Goal: Information Seeking & Learning: Learn about a topic

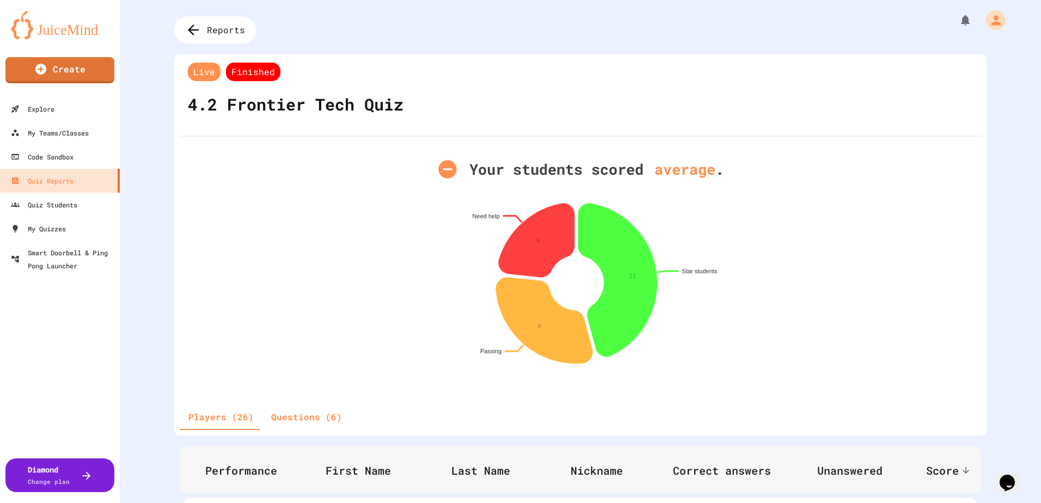
scroll to position [381, 0]
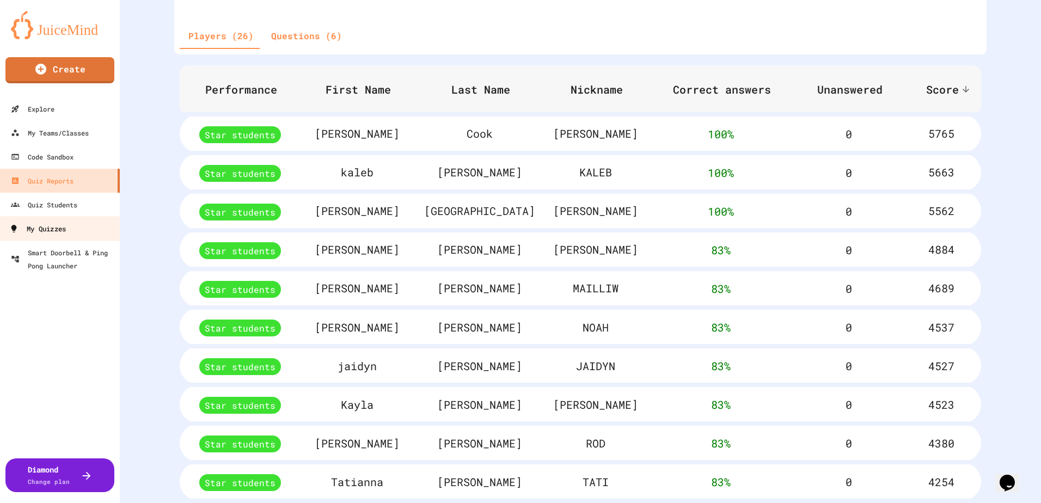
click at [79, 231] on link "My Quizzes" at bounding box center [60, 228] width 124 height 24
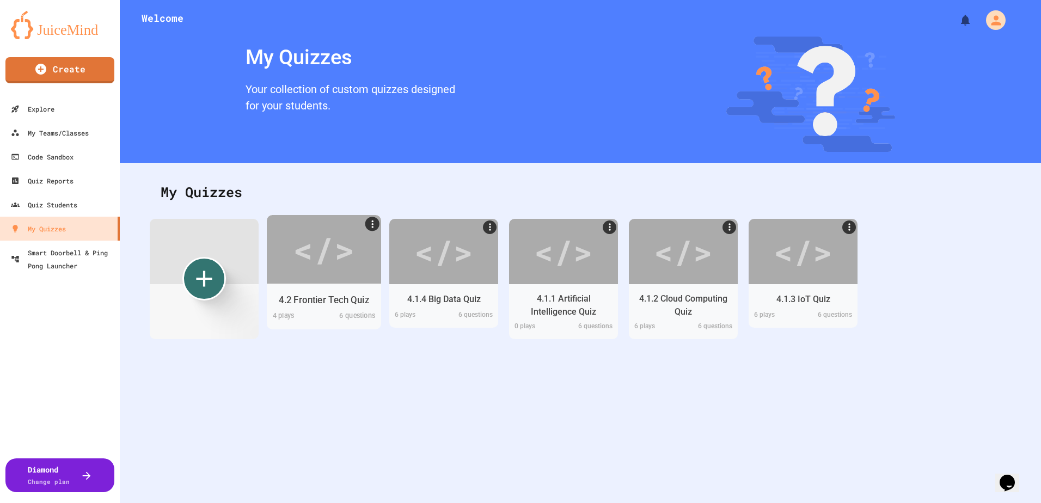
click at [319, 272] on div "</>" at bounding box center [324, 249] width 62 height 52
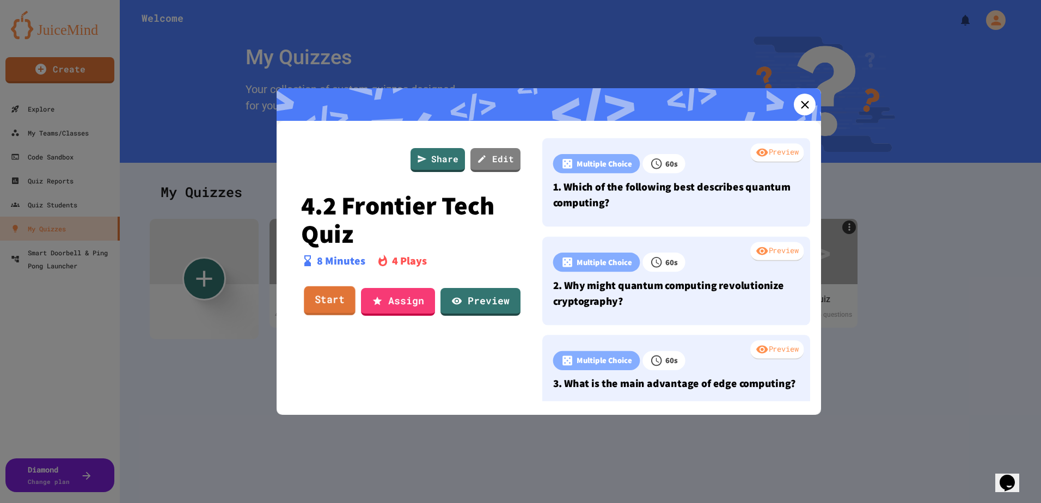
click at [314, 297] on link "Start" at bounding box center [330, 300] width 52 height 29
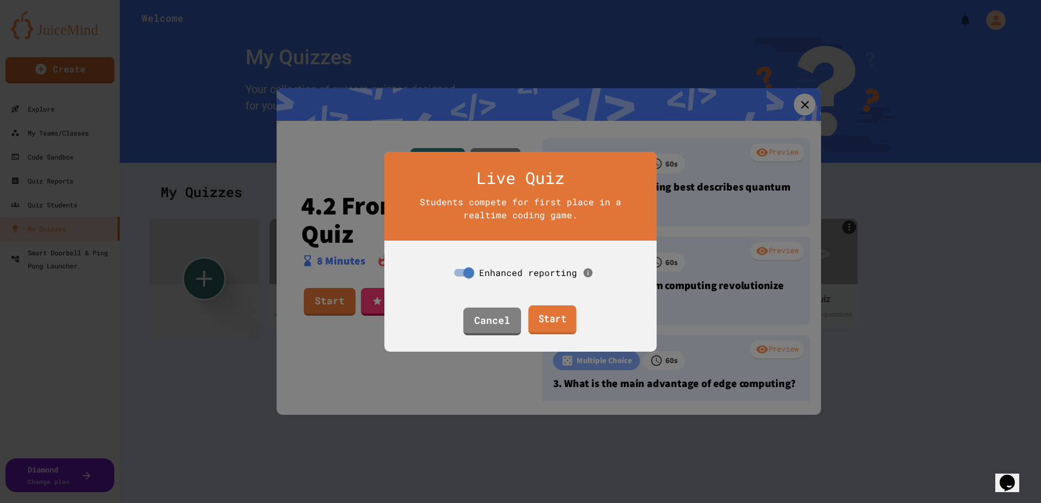
click at [559, 311] on link "Start" at bounding box center [552, 319] width 48 height 29
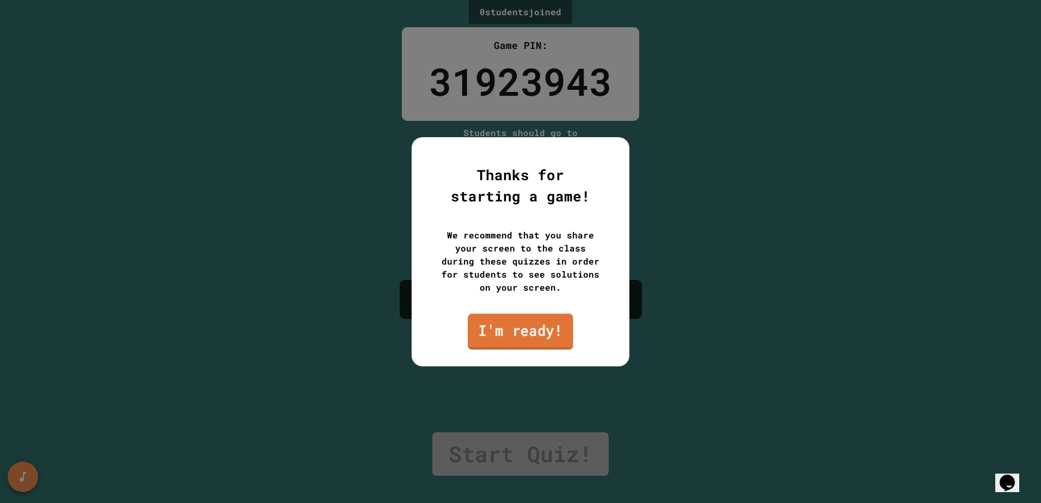
click at [504, 333] on link "I'm ready!" at bounding box center [521, 332] width 106 height 36
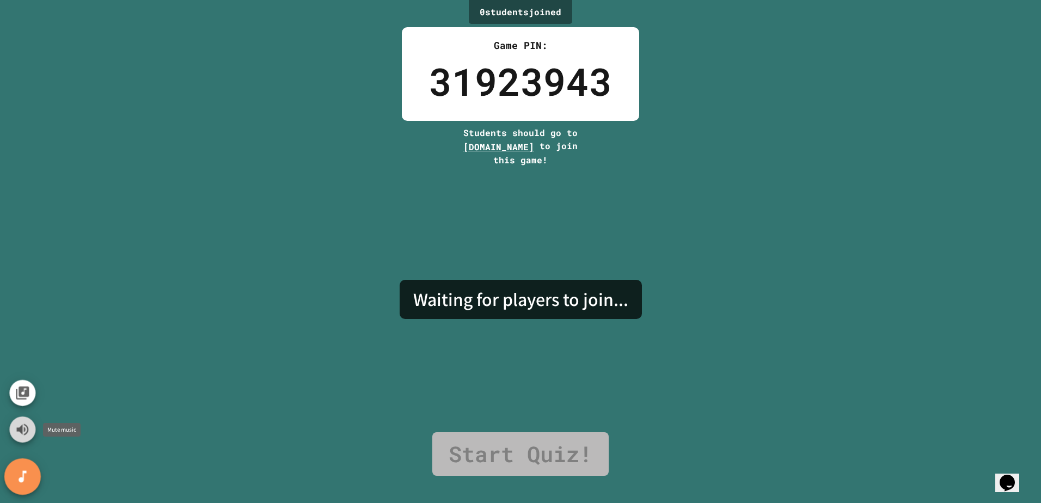
click at [23, 433] on icon "Mute music" at bounding box center [23, 430] width 16 height 16
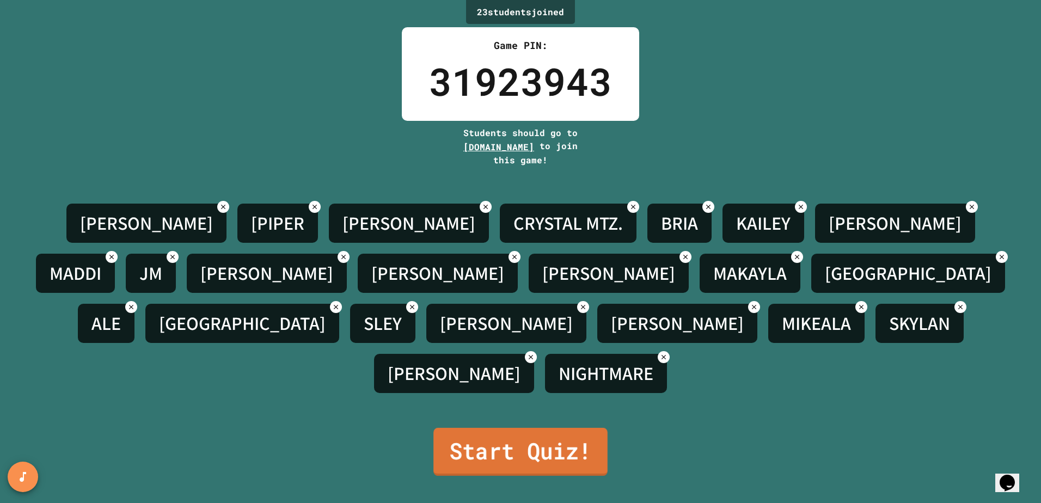
click at [481, 437] on link "Start Quiz!" at bounding box center [520, 452] width 174 height 48
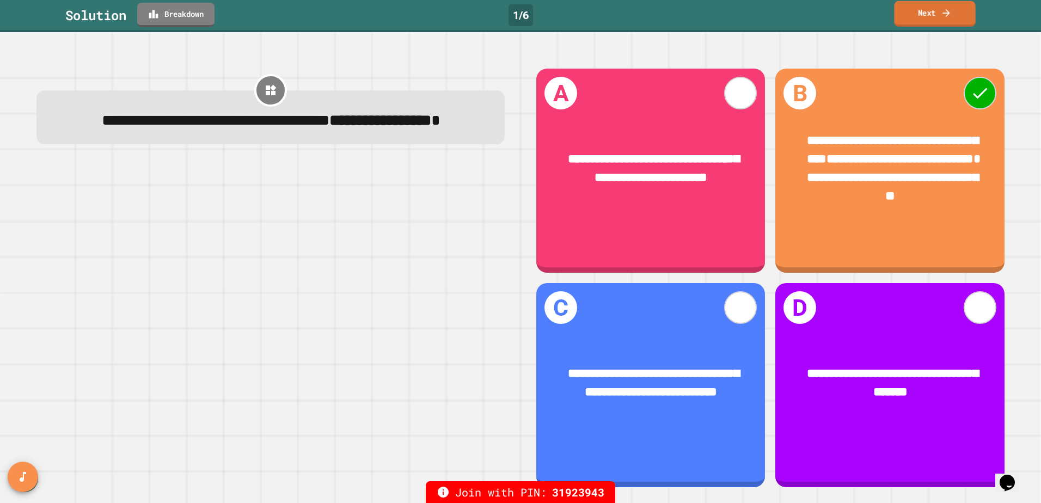
click at [938, 25] on link "Next" at bounding box center [934, 14] width 81 height 26
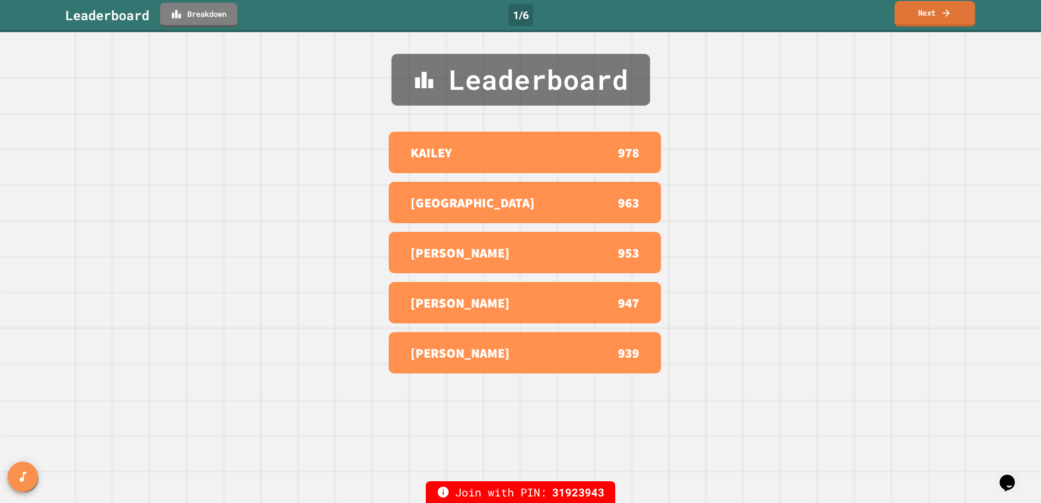
click at [938, 27] on link "Next" at bounding box center [935, 14] width 81 height 26
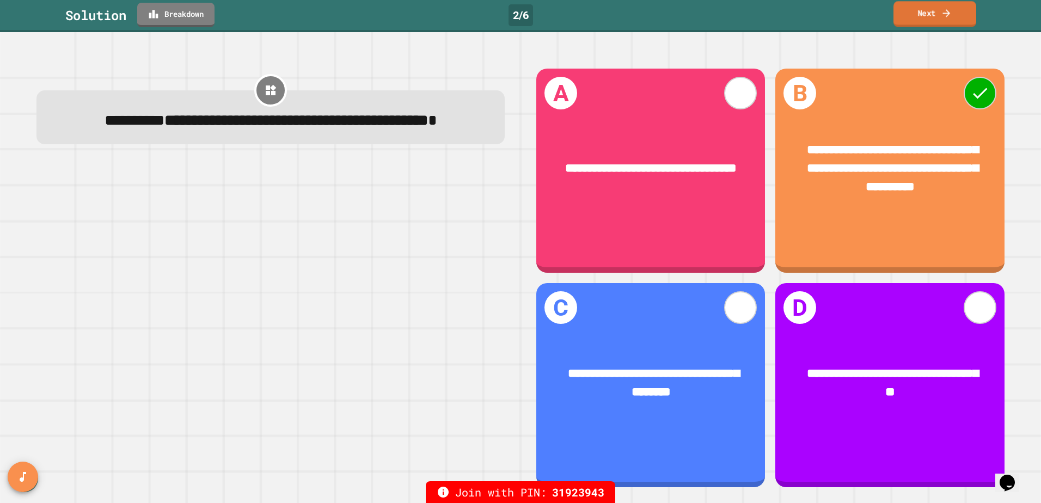
click at [903, 14] on link "Next" at bounding box center [934, 14] width 83 height 26
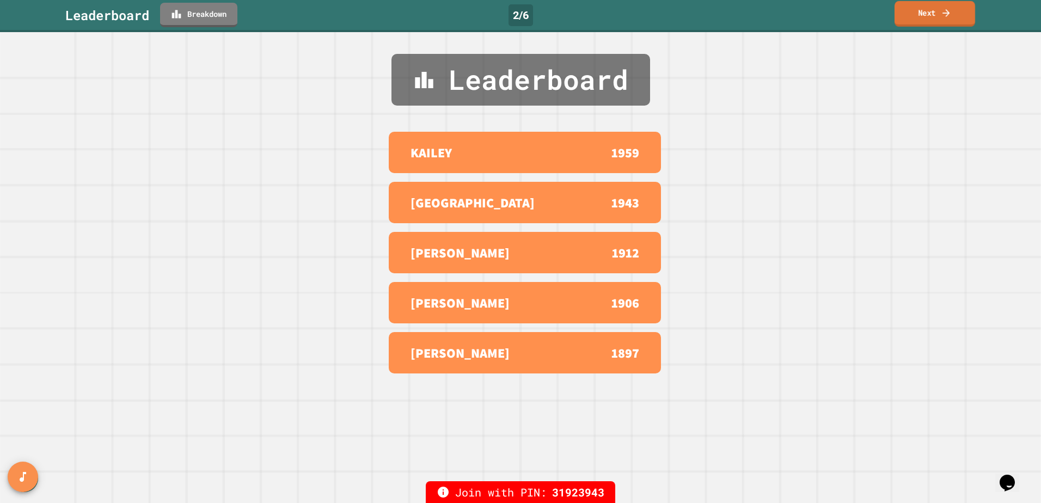
click at [922, 14] on link "Next" at bounding box center [935, 14] width 81 height 26
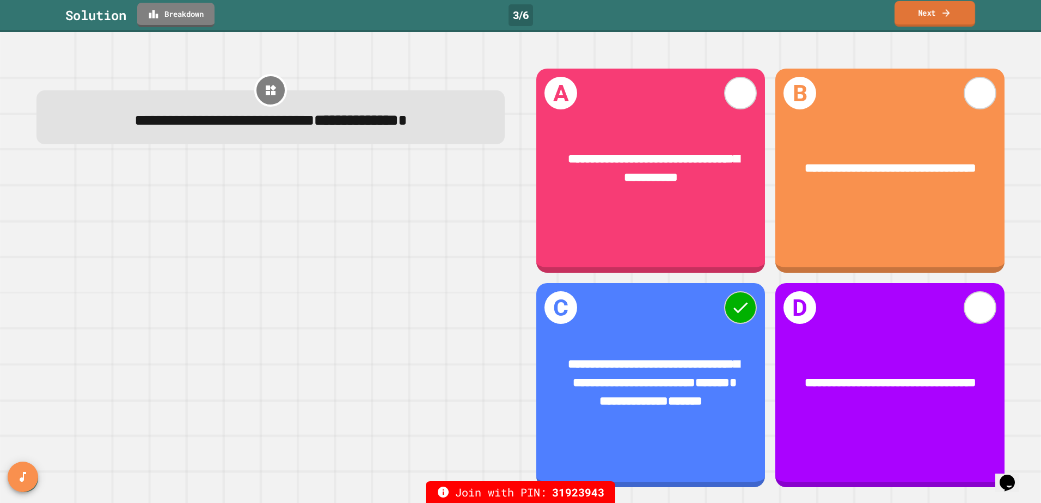
click at [957, 21] on link "Next" at bounding box center [935, 14] width 81 height 26
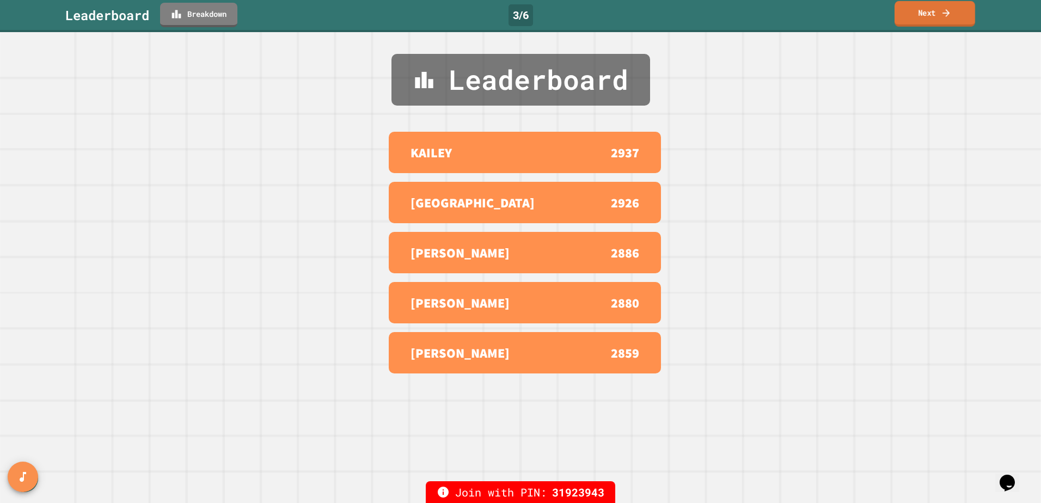
click at [913, 15] on link "Next" at bounding box center [935, 14] width 81 height 26
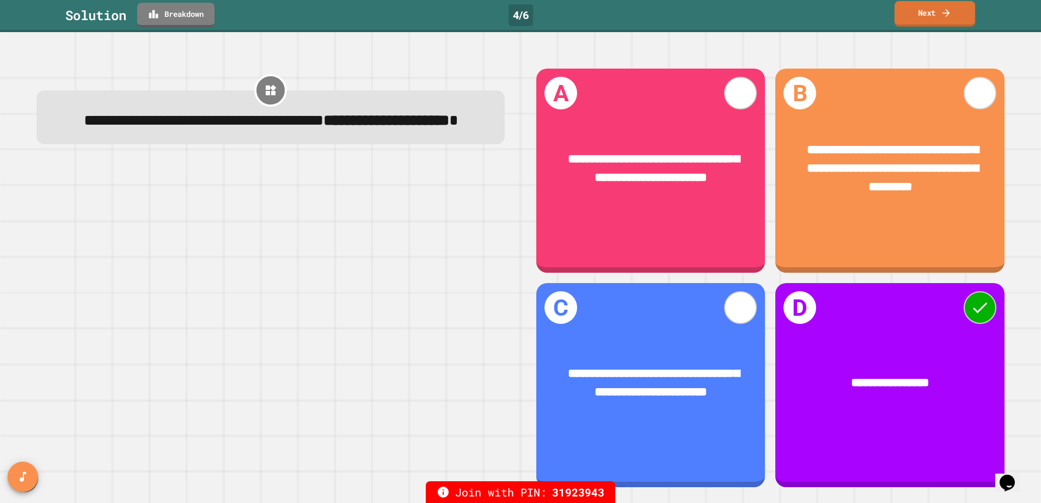
click at [958, 21] on link "Next" at bounding box center [935, 14] width 81 height 26
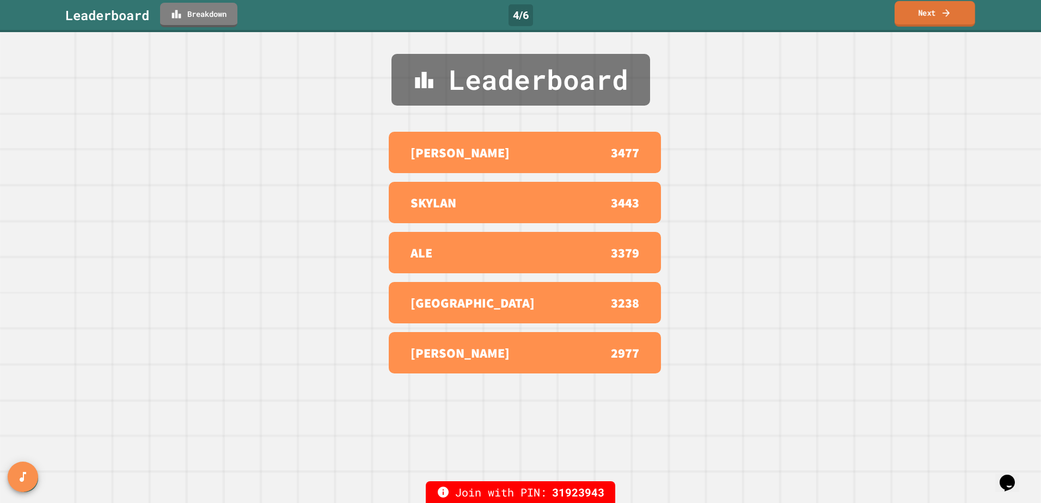
click at [923, 15] on link "Next" at bounding box center [935, 14] width 81 height 26
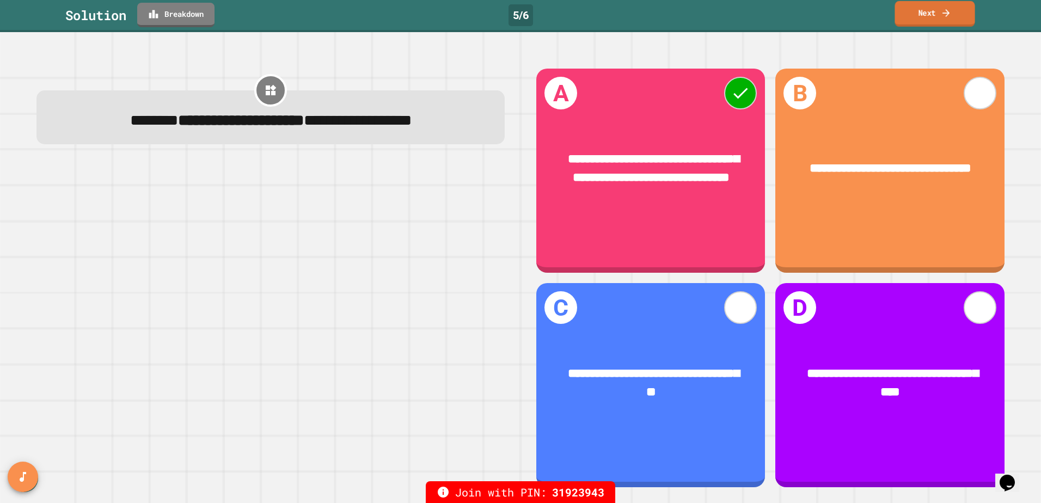
click at [921, 19] on link "Next" at bounding box center [935, 14] width 80 height 26
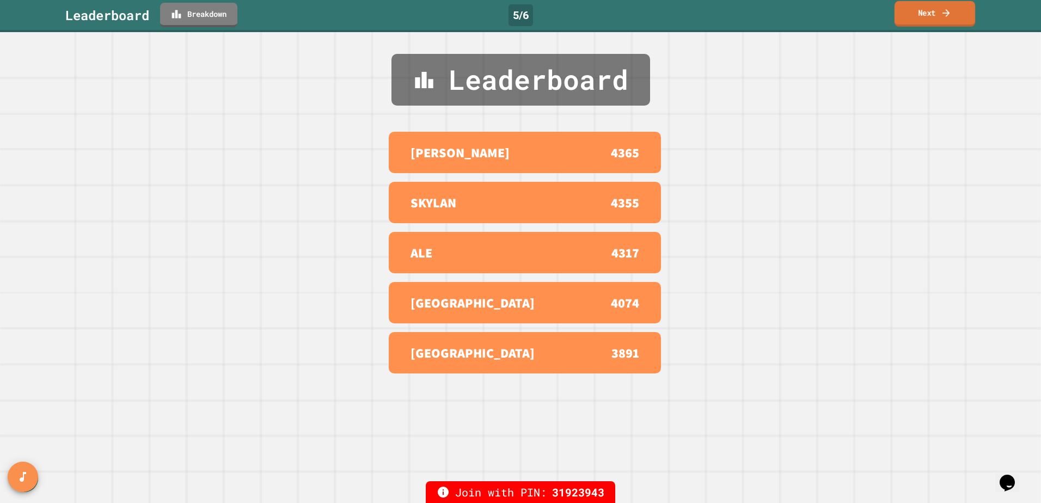
click at [930, 15] on link "Next" at bounding box center [935, 14] width 81 height 26
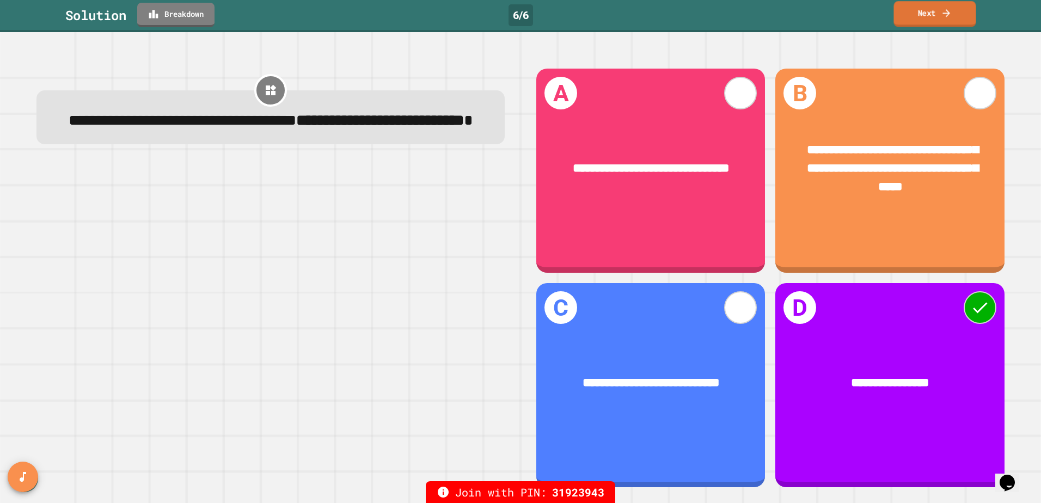
click at [925, 22] on link "Next" at bounding box center [934, 14] width 82 height 26
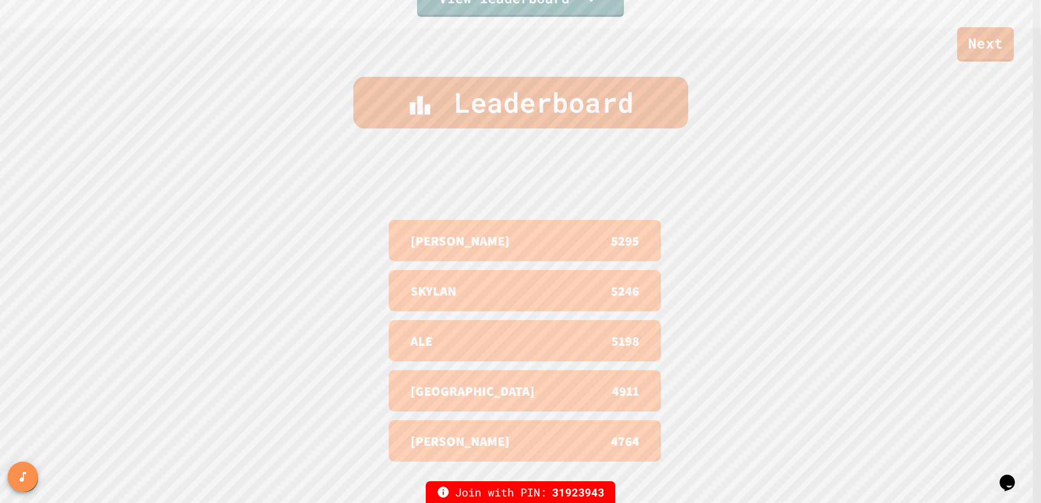
scroll to position [507, 0]
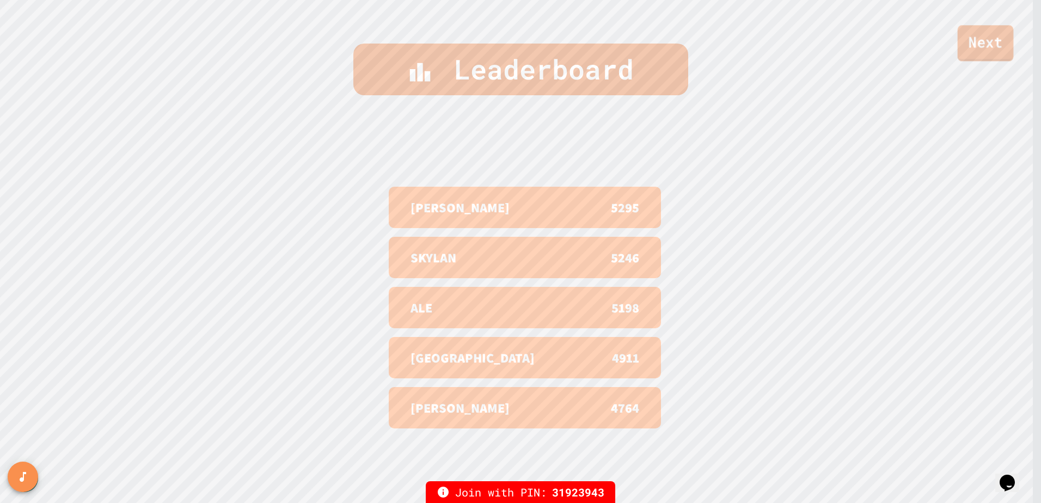
click at [984, 39] on link "Next" at bounding box center [986, 43] width 56 height 36
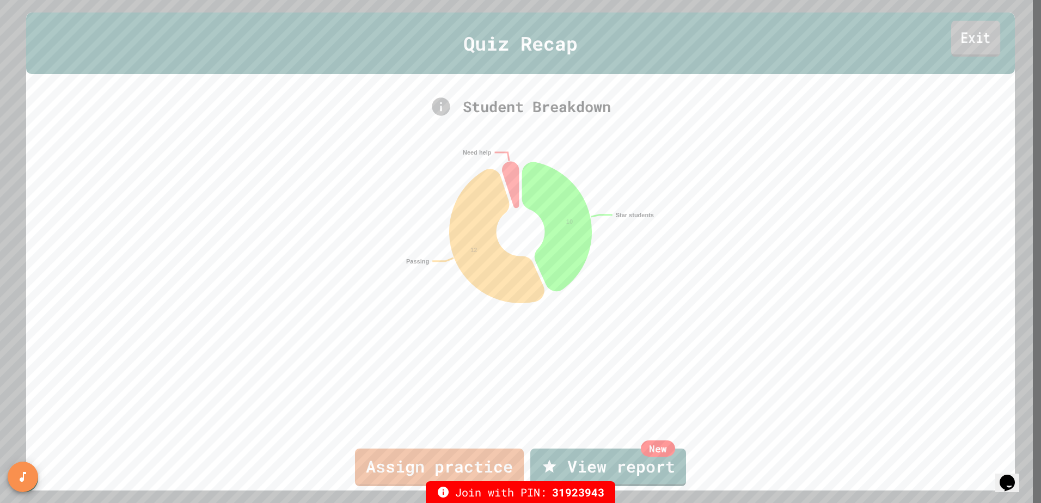
click at [963, 33] on link "Exit" at bounding box center [975, 39] width 49 height 36
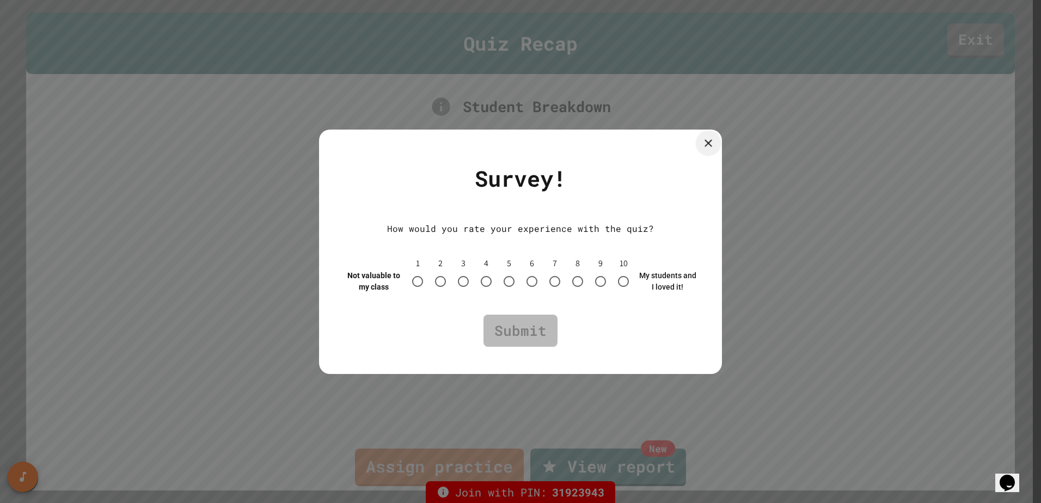
click at [712, 143] on icon at bounding box center [708, 143] width 13 height 13
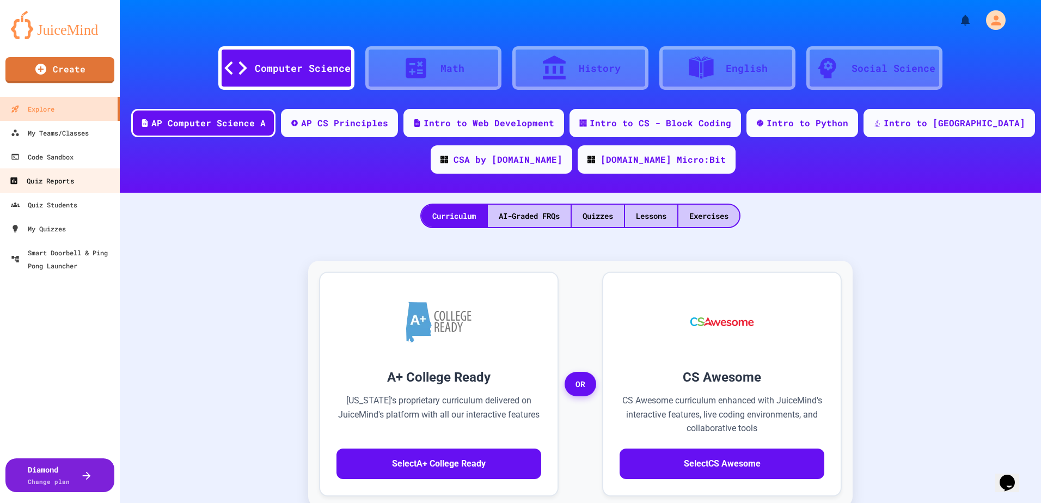
click at [62, 185] on div "Quiz Reports" at bounding box center [41, 181] width 64 height 14
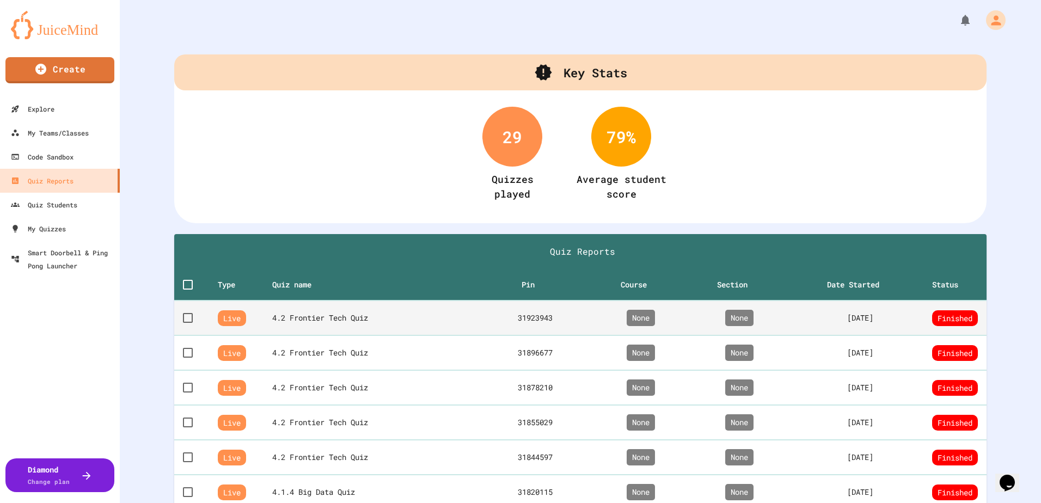
click at [359, 321] on th "4.2 Frontier Tech Quiz" at bounding box center [375, 318] width 207 height 35
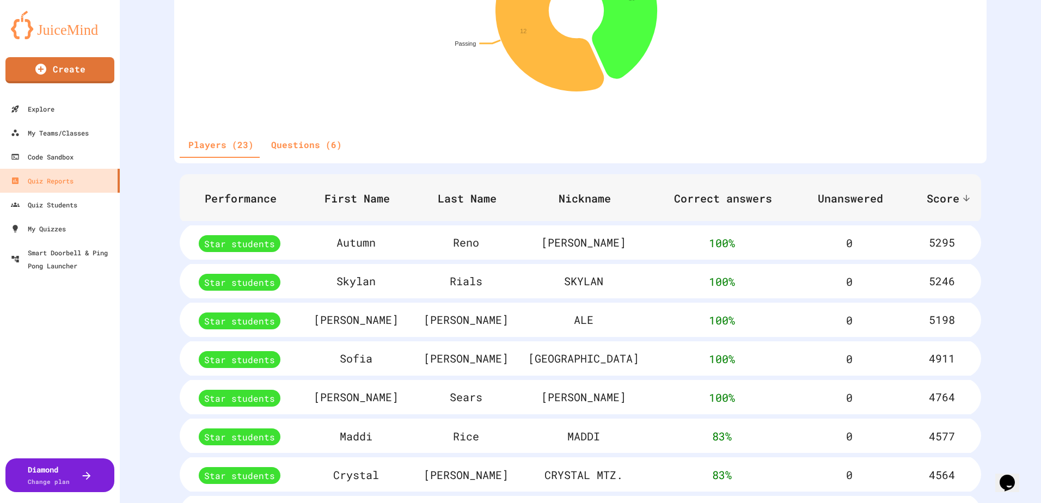
scroll to position [448, 0]
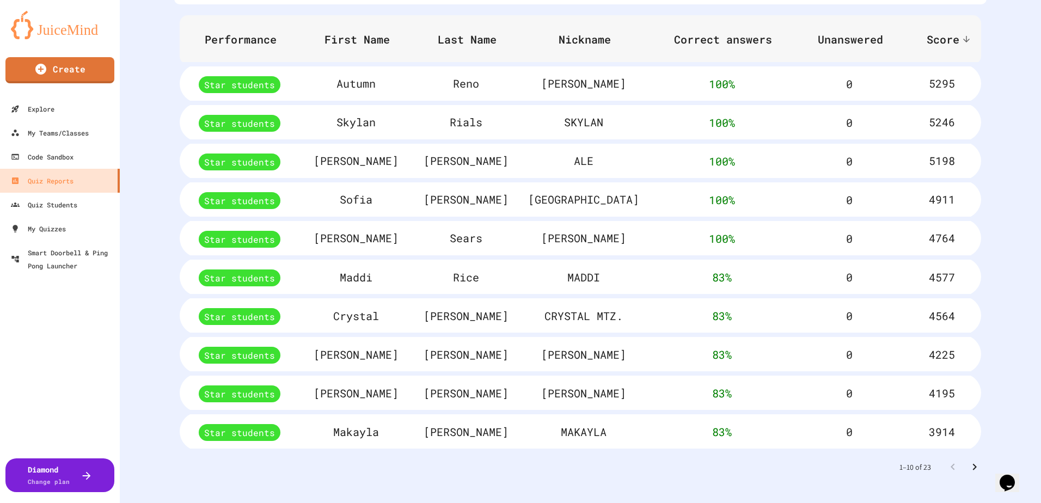
click at [970, 461] on icon "Go to next page" at bounding box center [974, 467] width 13 height 13
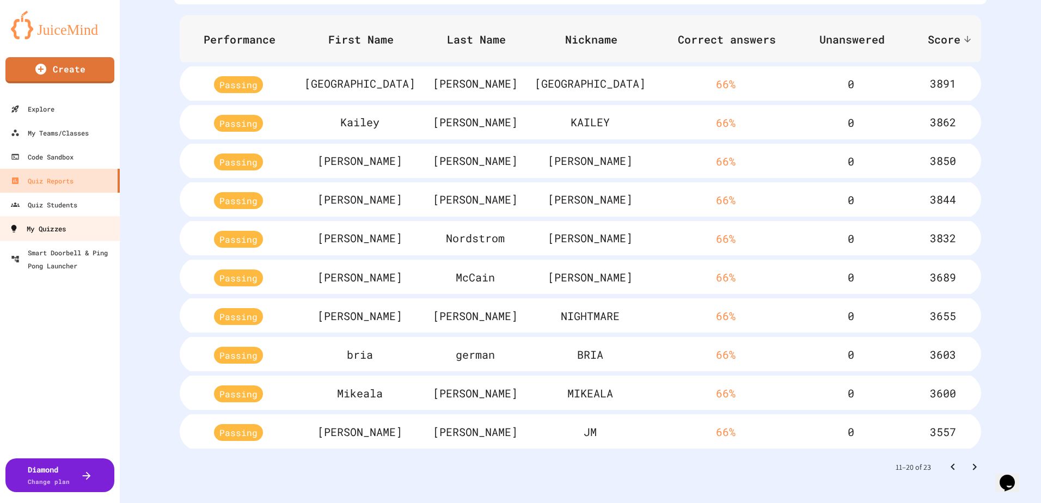
click at [52, 228] on div "My Quizzes" at bounding box center [37, 229] width 57 height 14
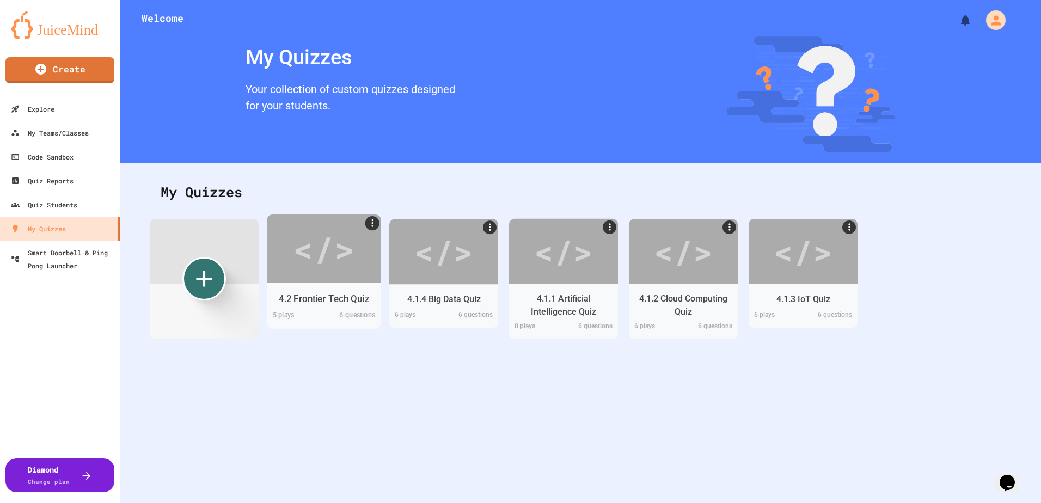
click at [309, 264] on div "</>" at bounding box center [324, 249] width 62 height 52
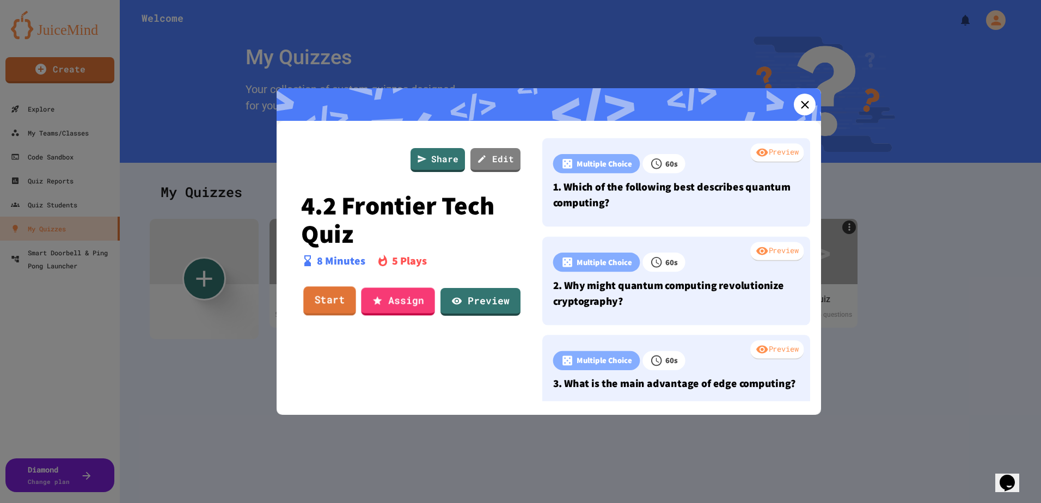
click at [334, 307] on link "Start" at bounding box center [329, 301] width 53 height 29
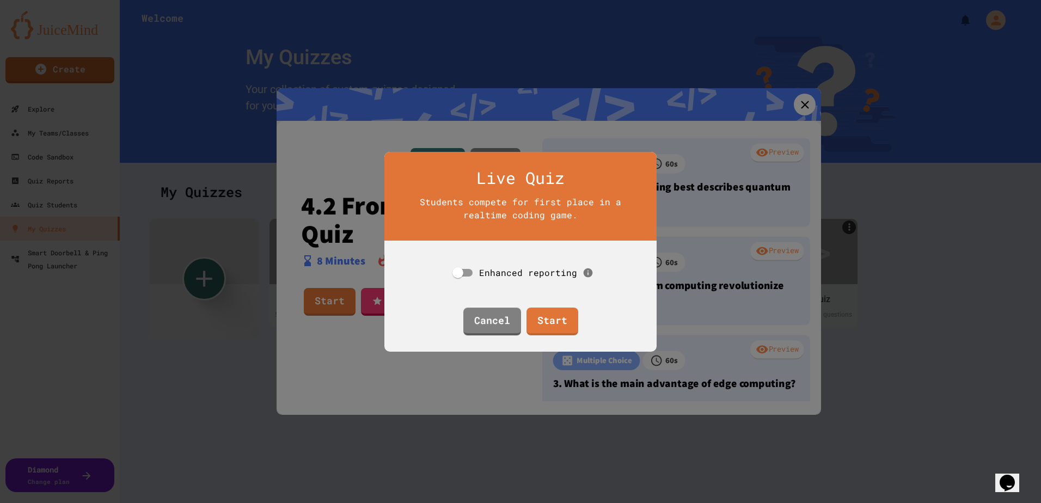
click at [532, 267] on span "Enhanced reporting" at bounding box center [528, 272] width 98 height 11
click at [557, 320] on link "Start" at bounding box center [552, 319] width 49 height 29
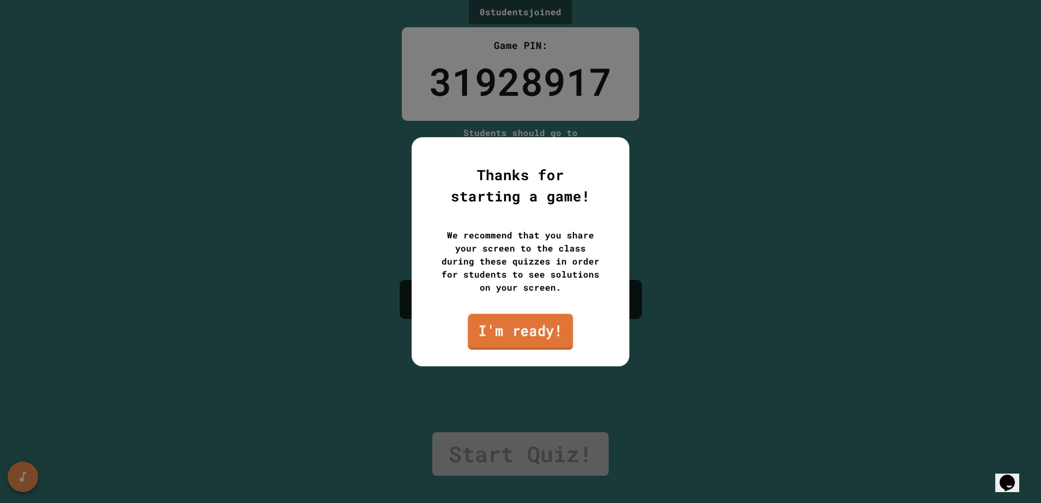
click at [517, 334] on link "I'm ready!" at bounding box center [521, 332] width 106 height 36
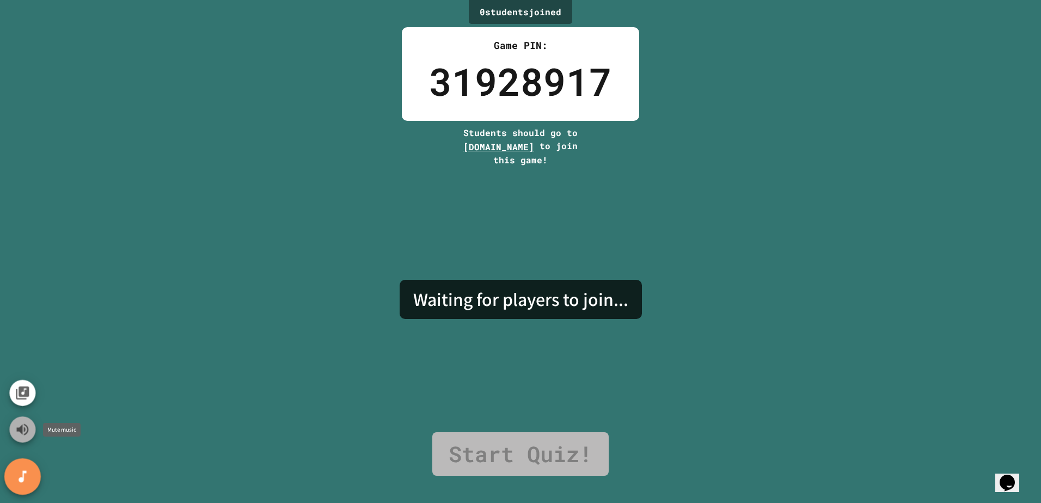
click at [23, 437] on icon "Mute music" at bounding box center [23, 430] width 16 height 16
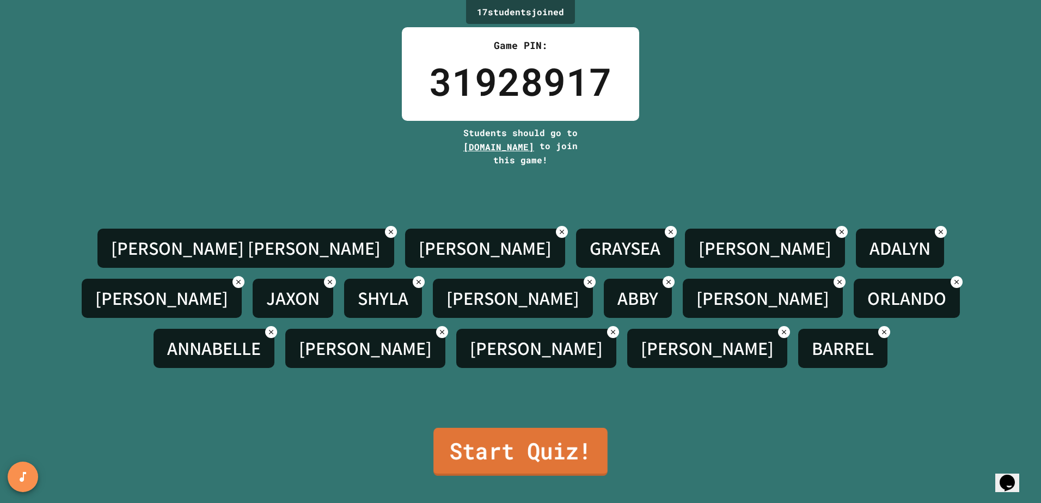
click at [481, 442] on link "Start Quiz!" at bounding box center [520, 452] width 174 height 48
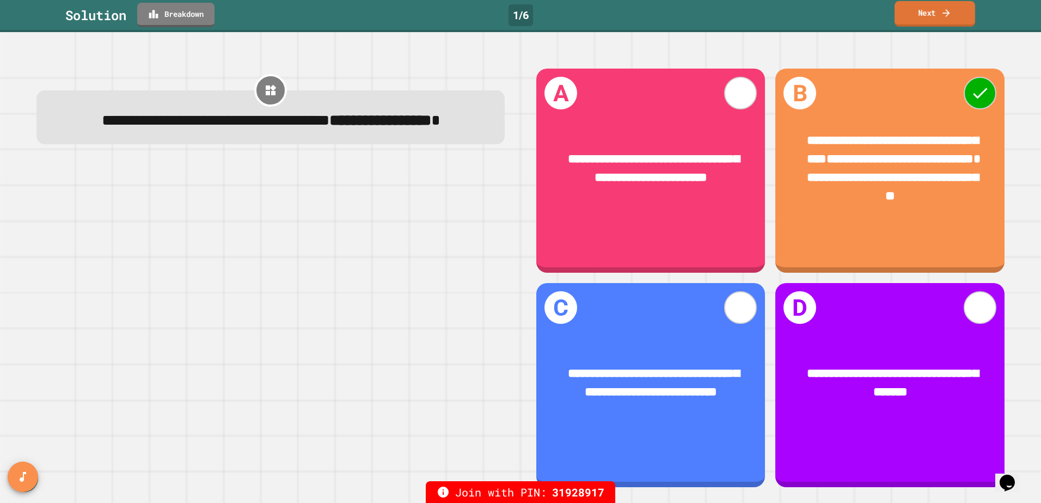
click at [942, 12] on icon at bounding box center [946, 12] width 11 height 11
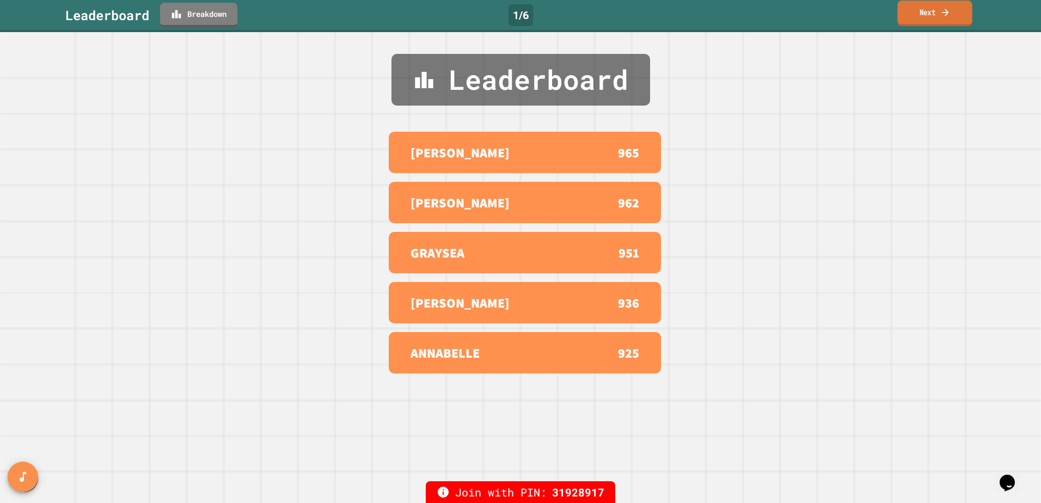
click at [940, 14] on link "Next" at bounding box center [934, 14] width 75 height 26
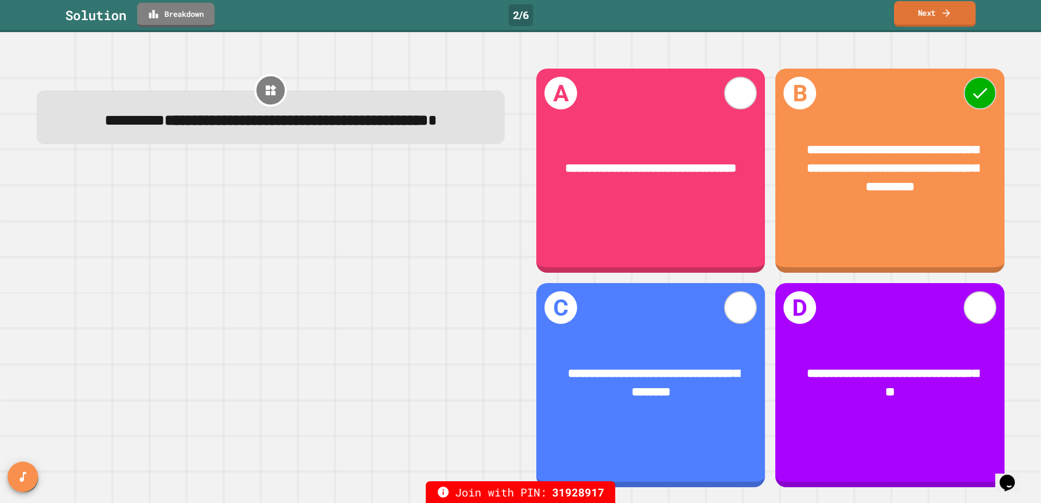
click at [930, 21] on link "Next" at bounding box center [935, 14] width 82 height 26
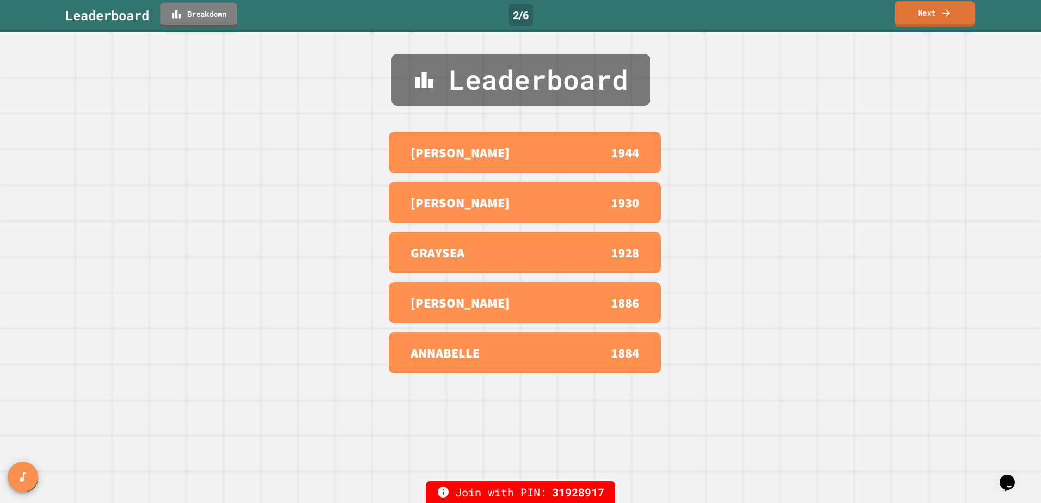
click at [930, 19] on link "Next" at bounding box center [935, 14] width 81 height 26
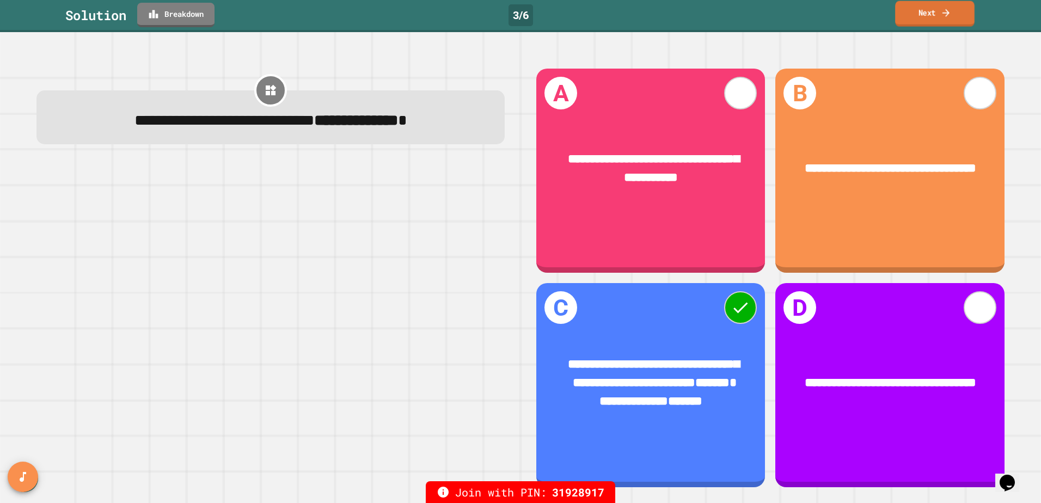
click at [947, 20] on link "Next" at bounding box center [934, 14] width 79 height 26
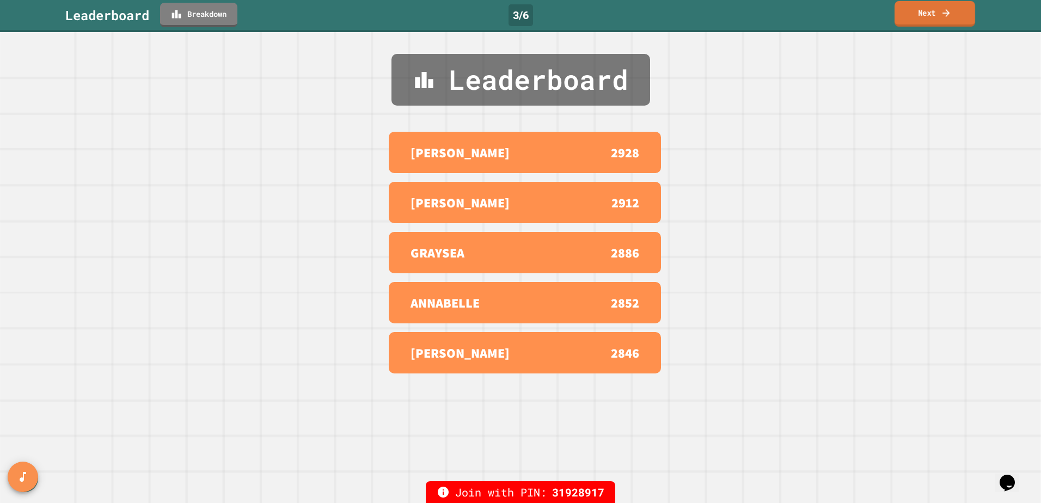
click at [932, 17] on link "Next" at bounding box center [935, 14] width 81 height 26
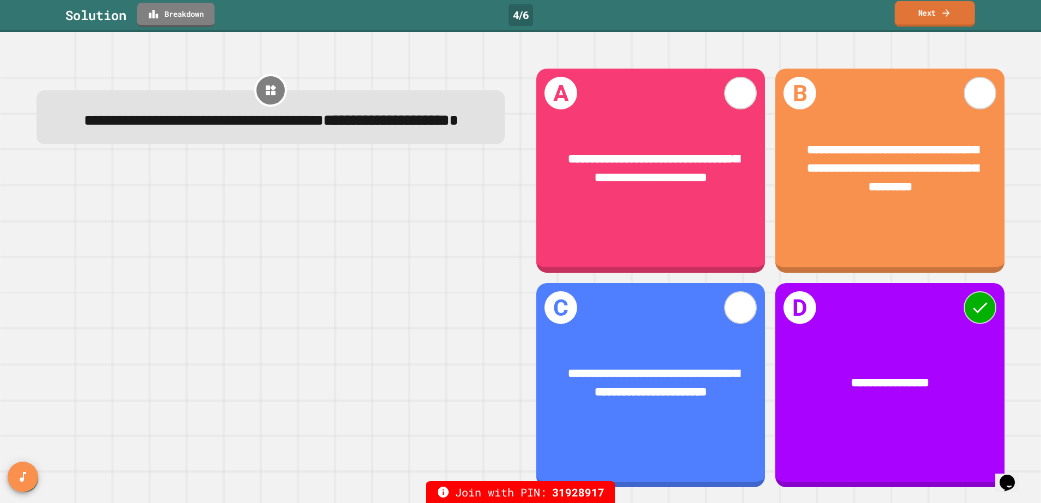
click at [964, 15] on link "Next" at bounding box center [935, 14] width 80 height 26
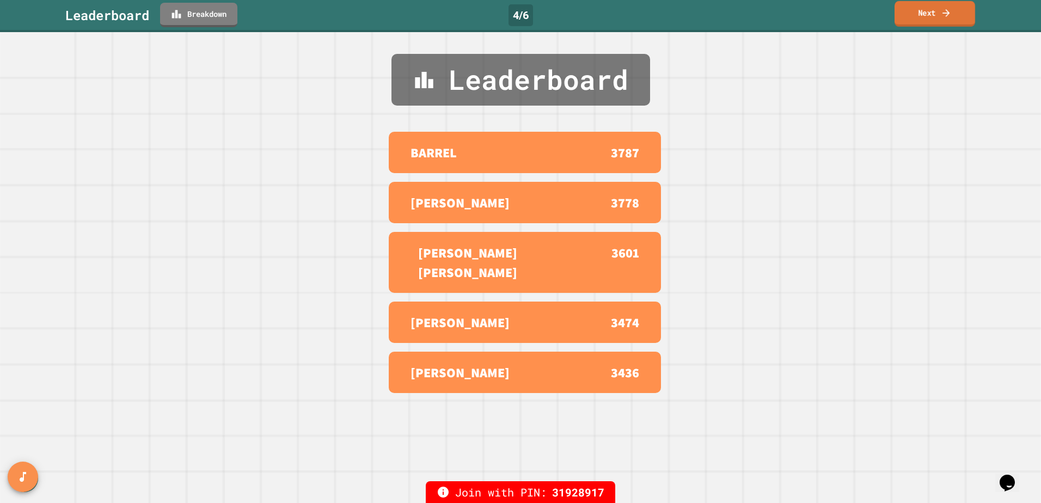
click at [912, 14] on link "Next" at bounding box center [935, 14] width 81 height 26
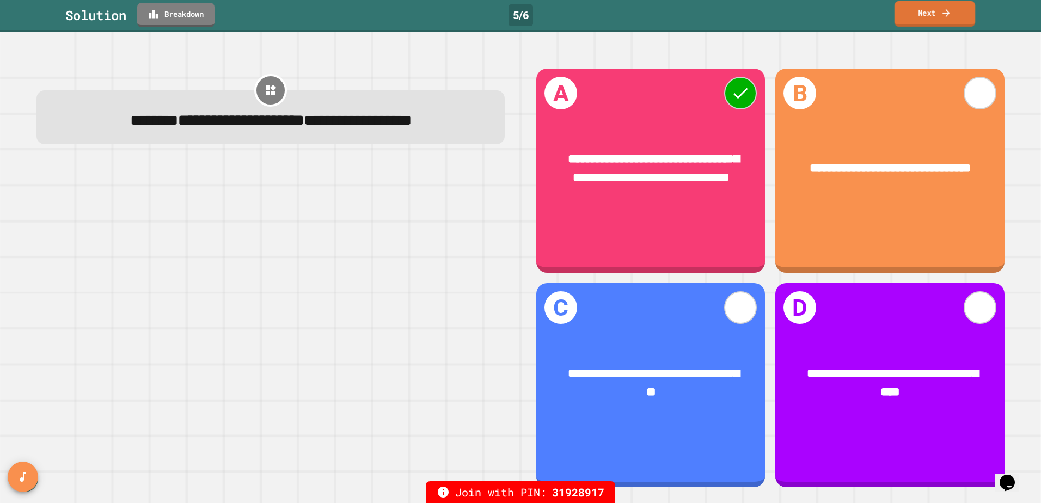
click at [944, 11] on icon at bounding box center [946, 12] width 11 height 11
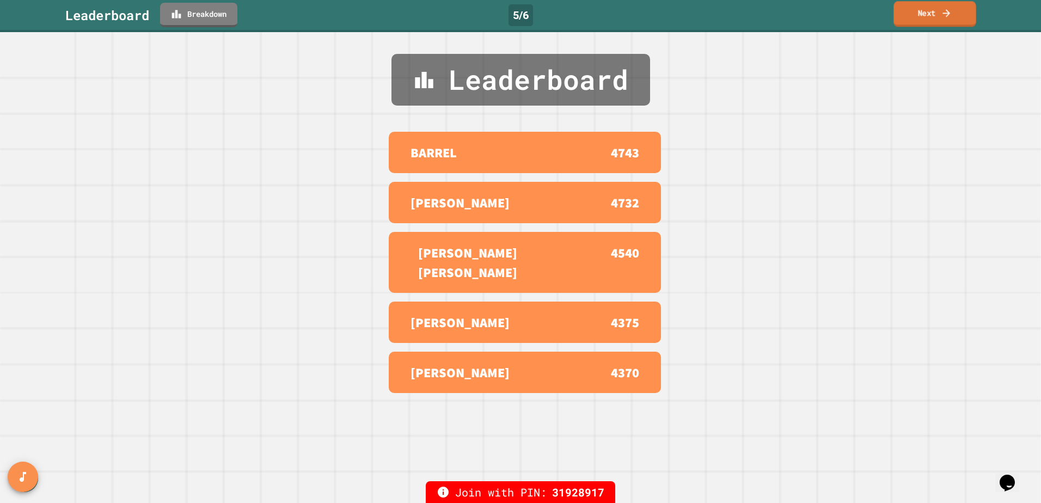
click at [926, 24] on link "Next" at bounding box center [934, 14] width 82 height 26
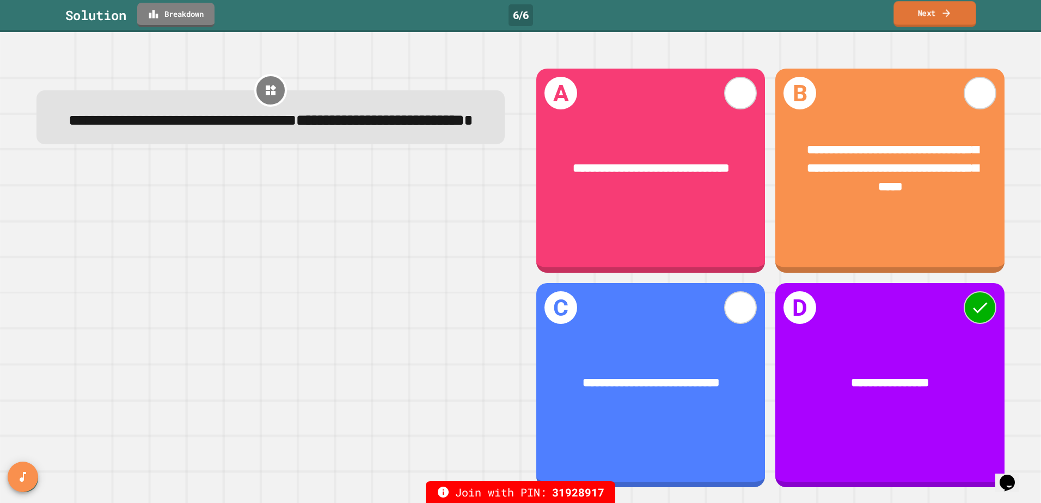
click at [969, 14] on link "Next" at bounding box center [934, 14] width 82 height 26
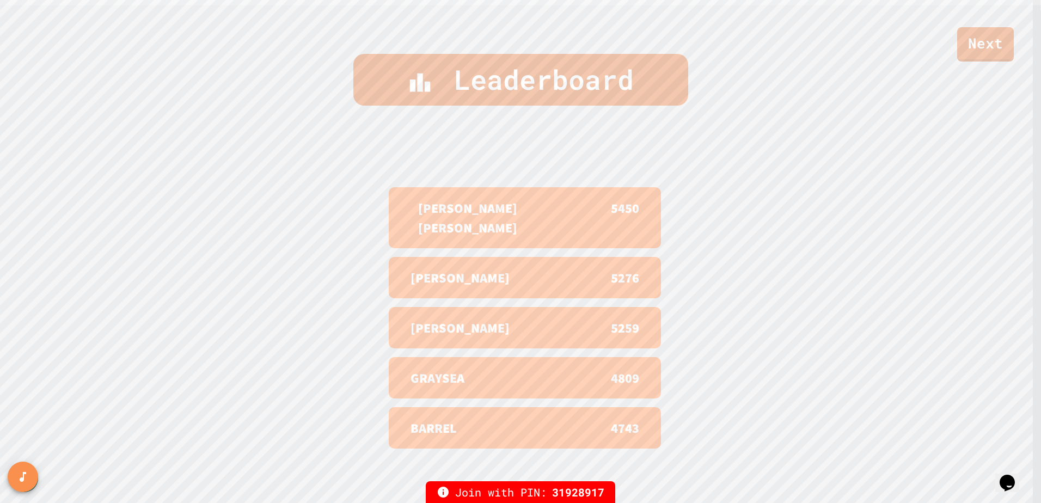
scroll to position [507, 0]
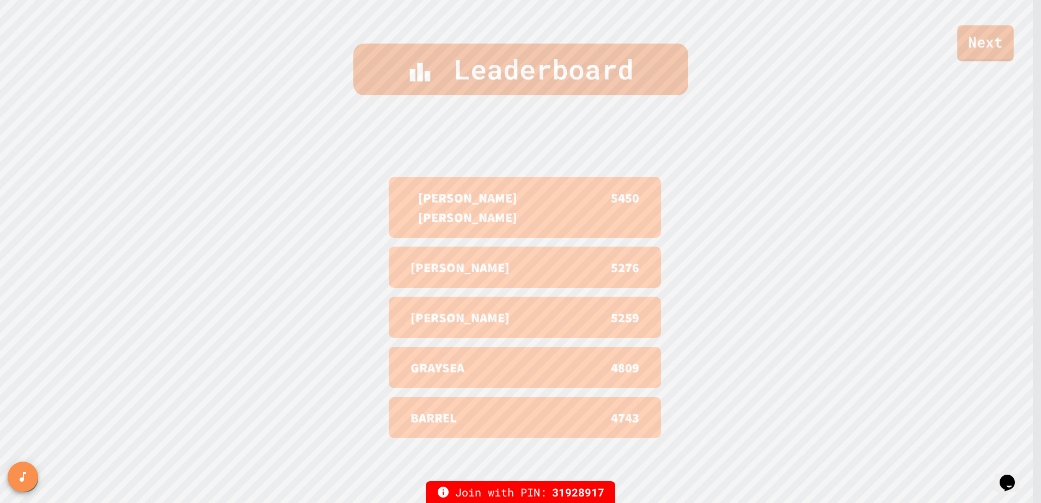
click at [1003, 50] on link "Next" at bounding box center [985, 43] width 57 height 36
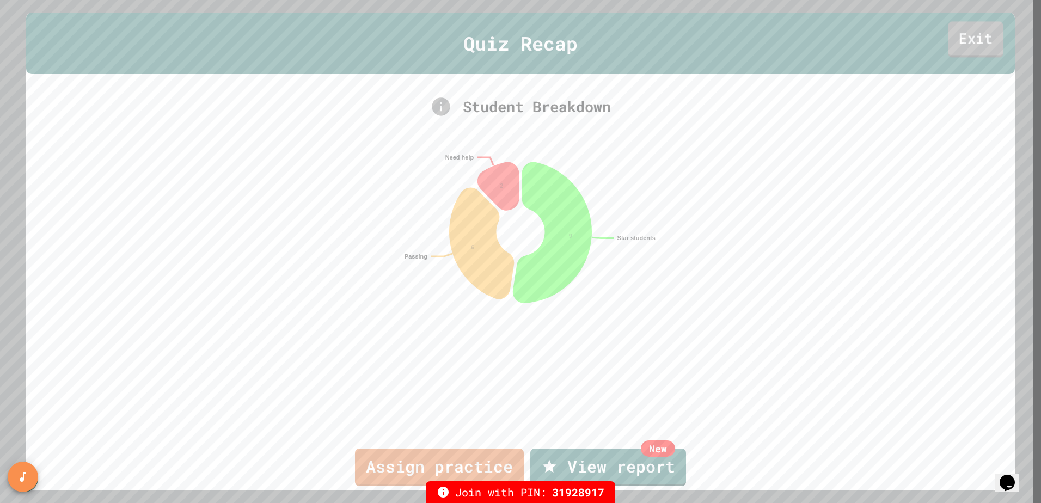
click at [972, 39] on link "Exit" at bounding box center [976, 40] width 56 height 36
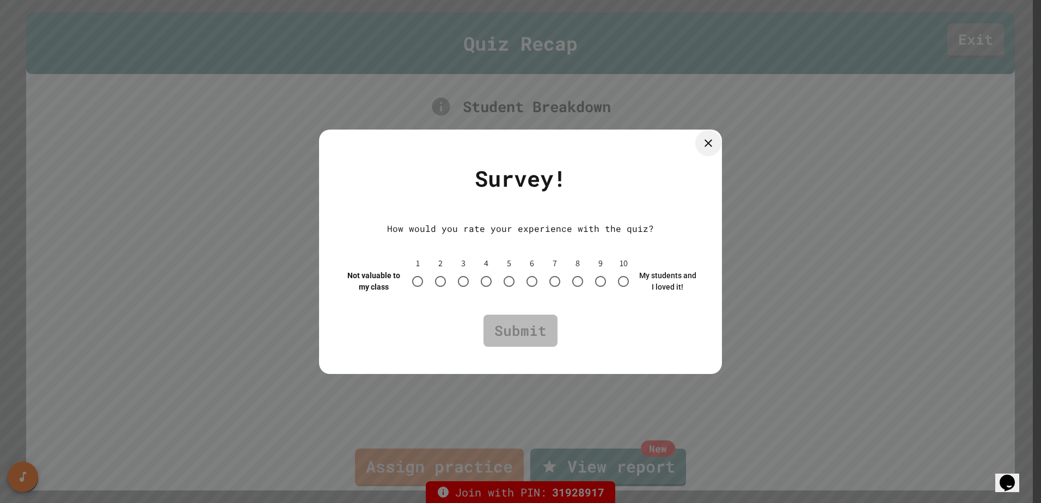
click at [713, 145] on icon at bounding box center [708, 143] width 13 height 13
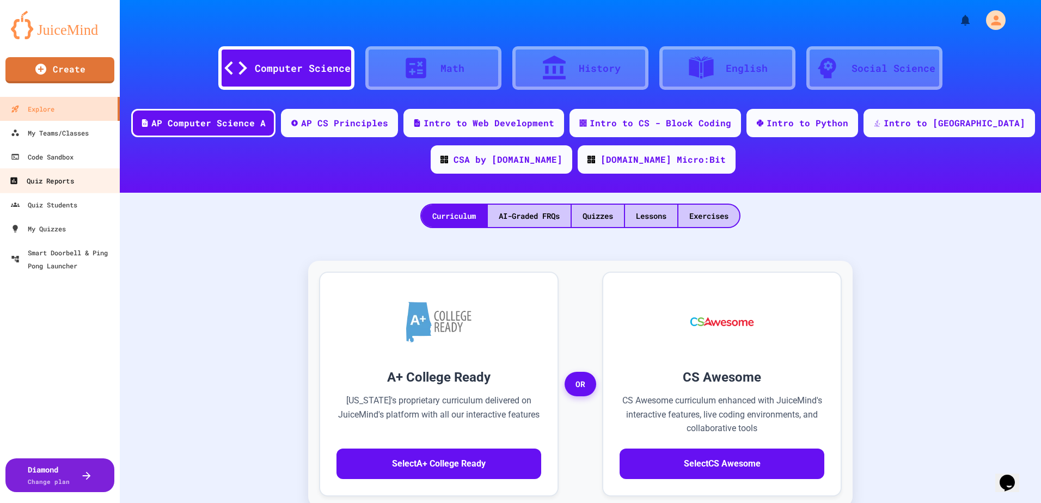
click at [60, 175] on div "Quiz Reports" at bounding box center [41, 181] width 64 height 14
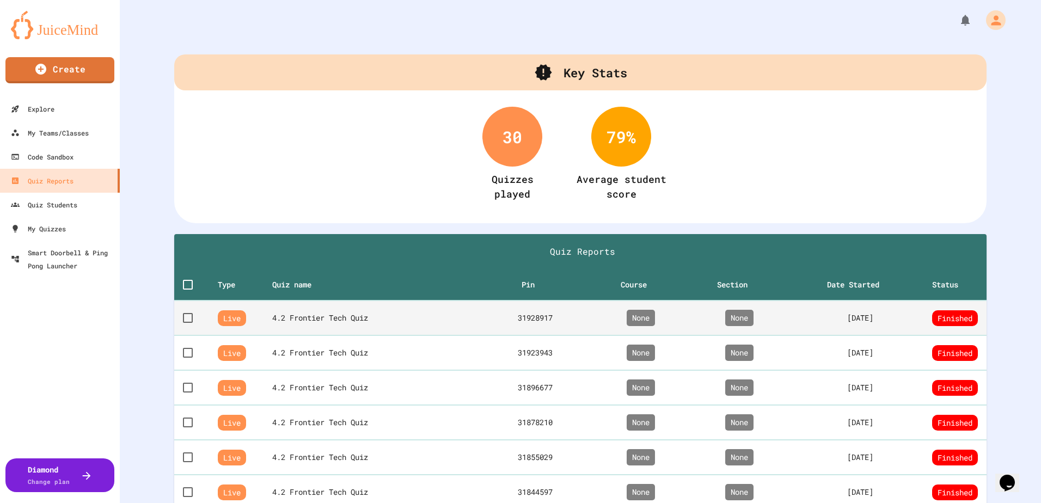
click at [358, 309] on th "4.2 Frontier Tech Quiz" at bounding box center [375, 318] width 207 height 35
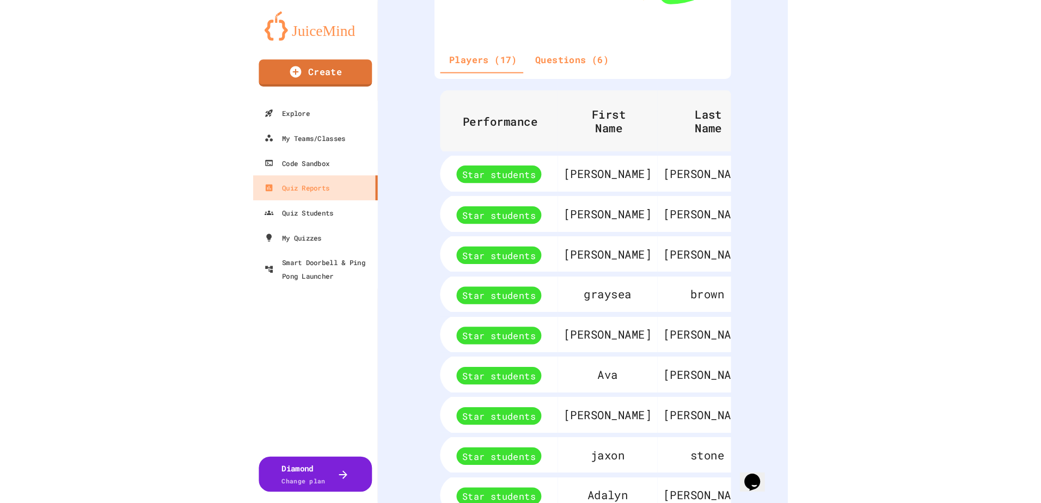
scroll to position [359, 0]
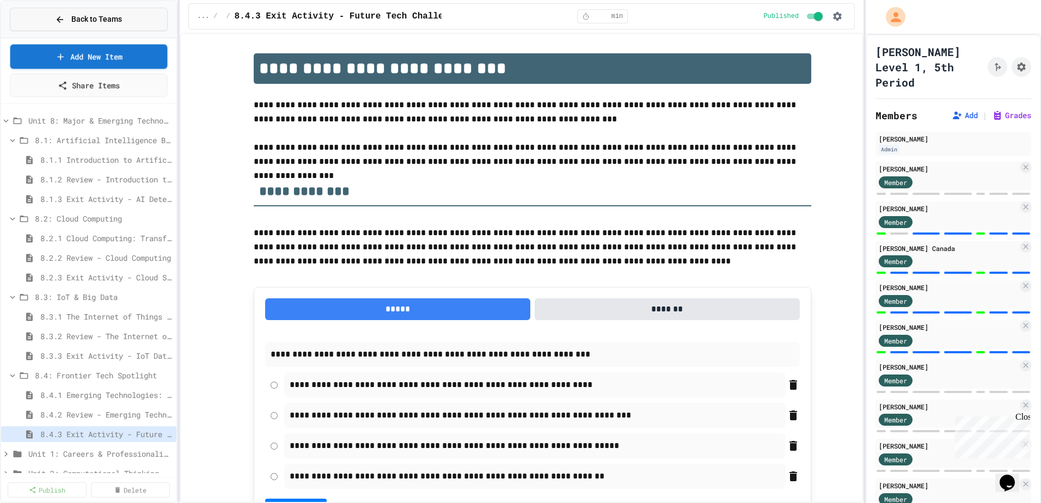
click at [127, 24] on button "Back to Teams" at bounding box center [89, 19] width 158 height 23
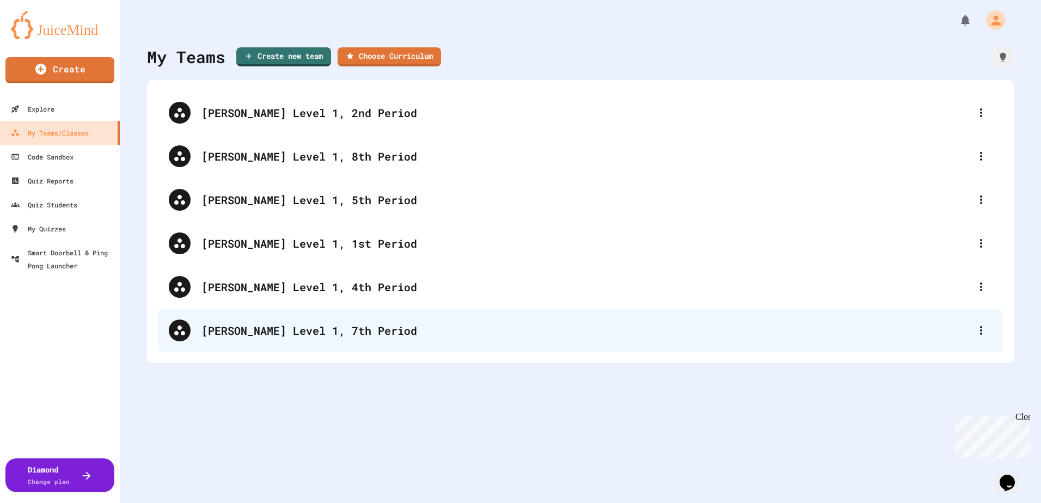
click at [332, 336] on div "[PERSON_NAME] Level 1, 7th Period" at bounding box center [585, 330] width 769 height 16
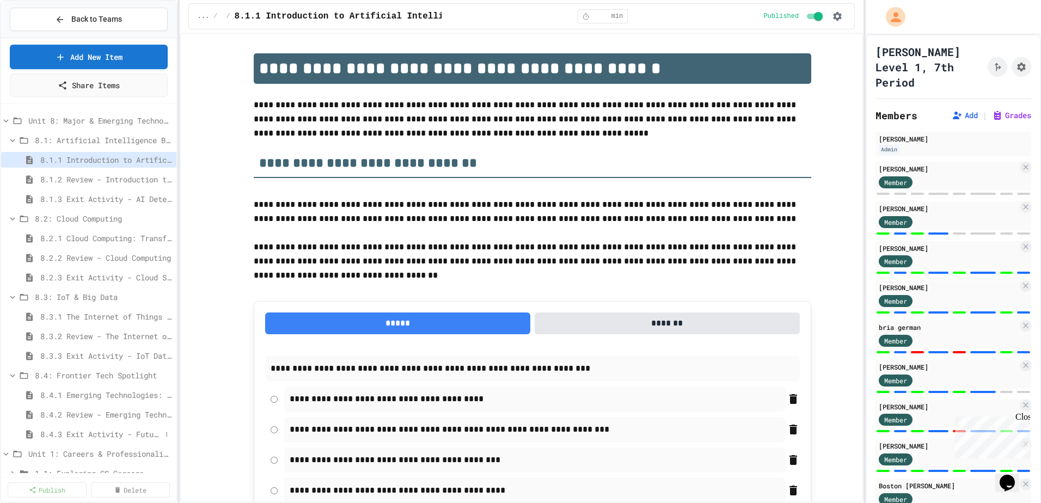
click at [71, 433] on span "8.4.3 Exit Activity - Future Tech Challenge" at bounding box center [100, 433] width 121 height 11
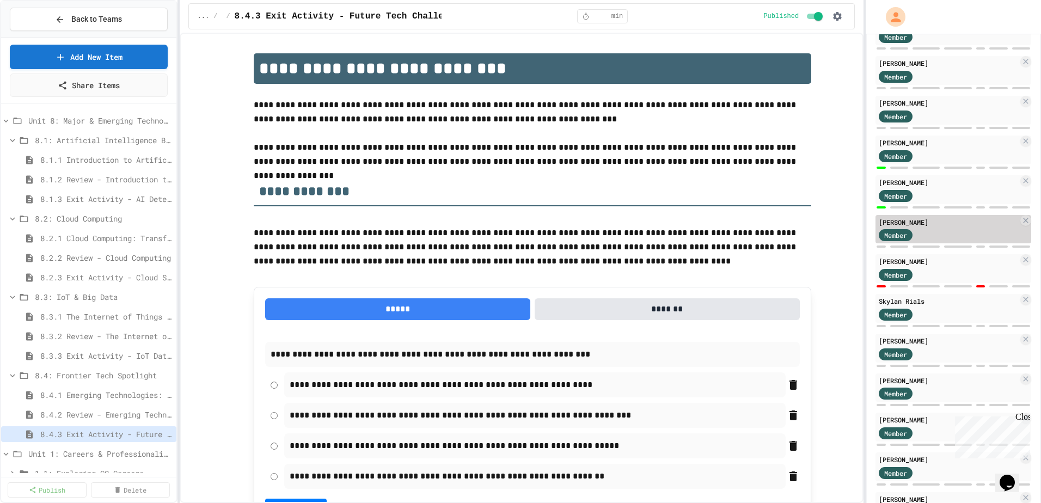
scroll to position [746, 0]
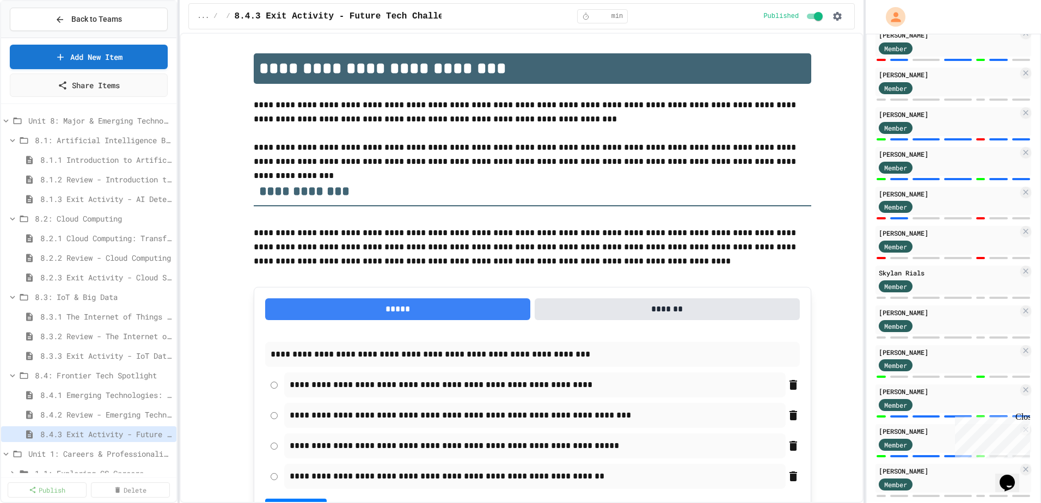
scroll to position [746, 0]
